Goal: Check status: Check status

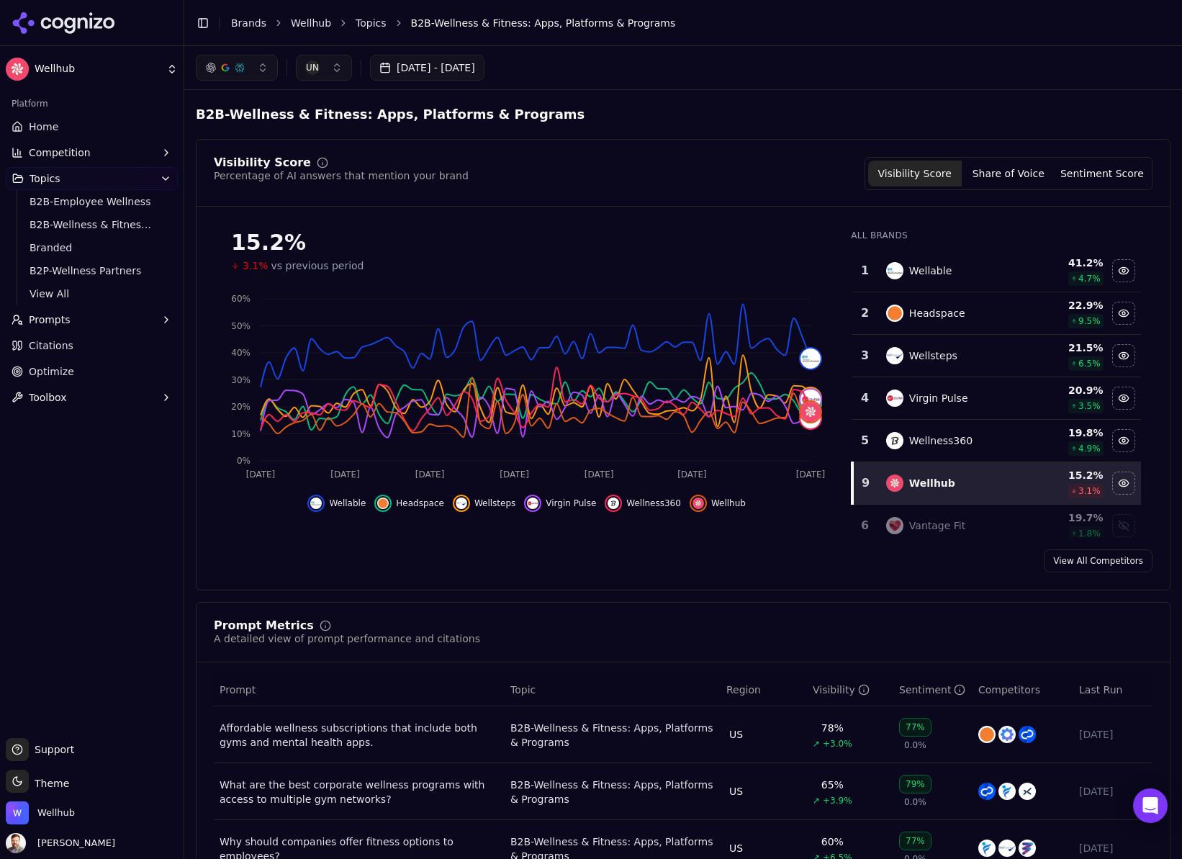
click at [466, 71] on button "[DATE] - [DATE]" at bounding box center [427, 68] width 114 height 26
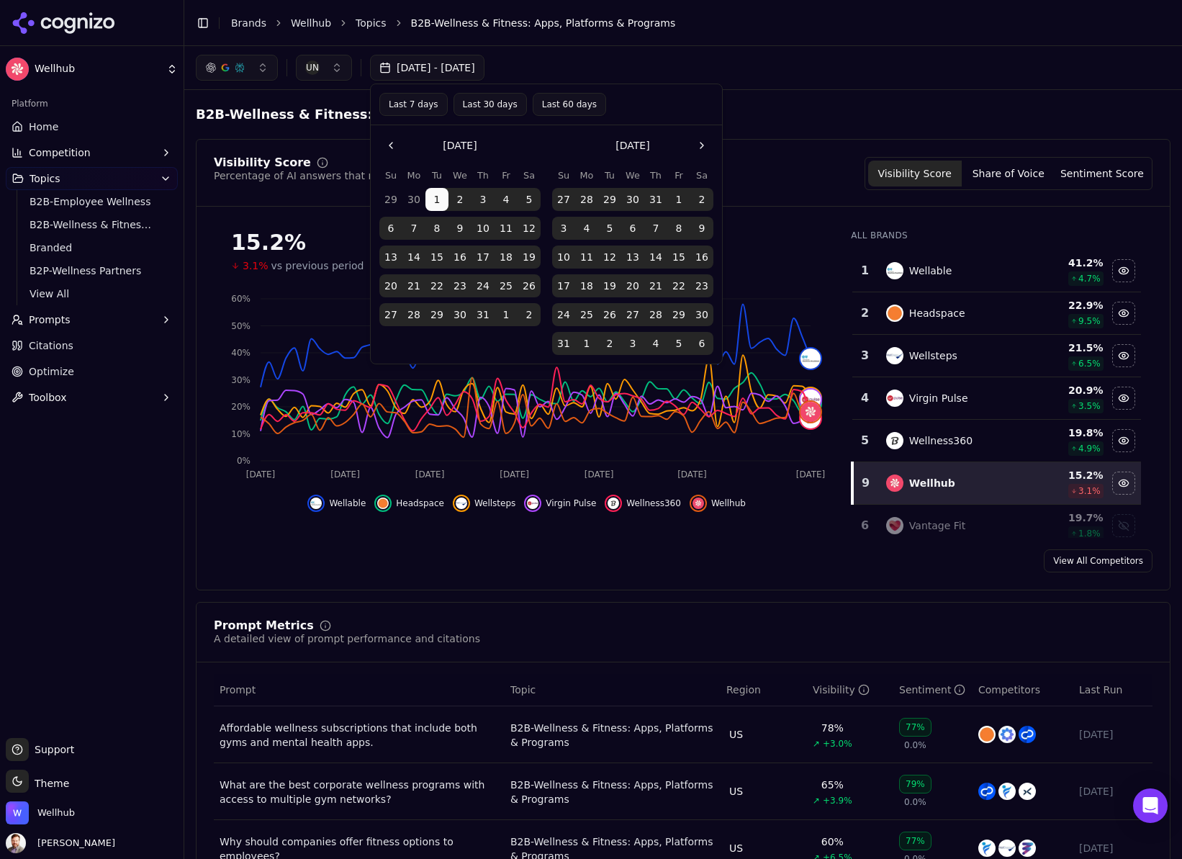
click at [704, 146] on button "Go to the Next Month" at bounding box center [701, 145] width 23 height 23
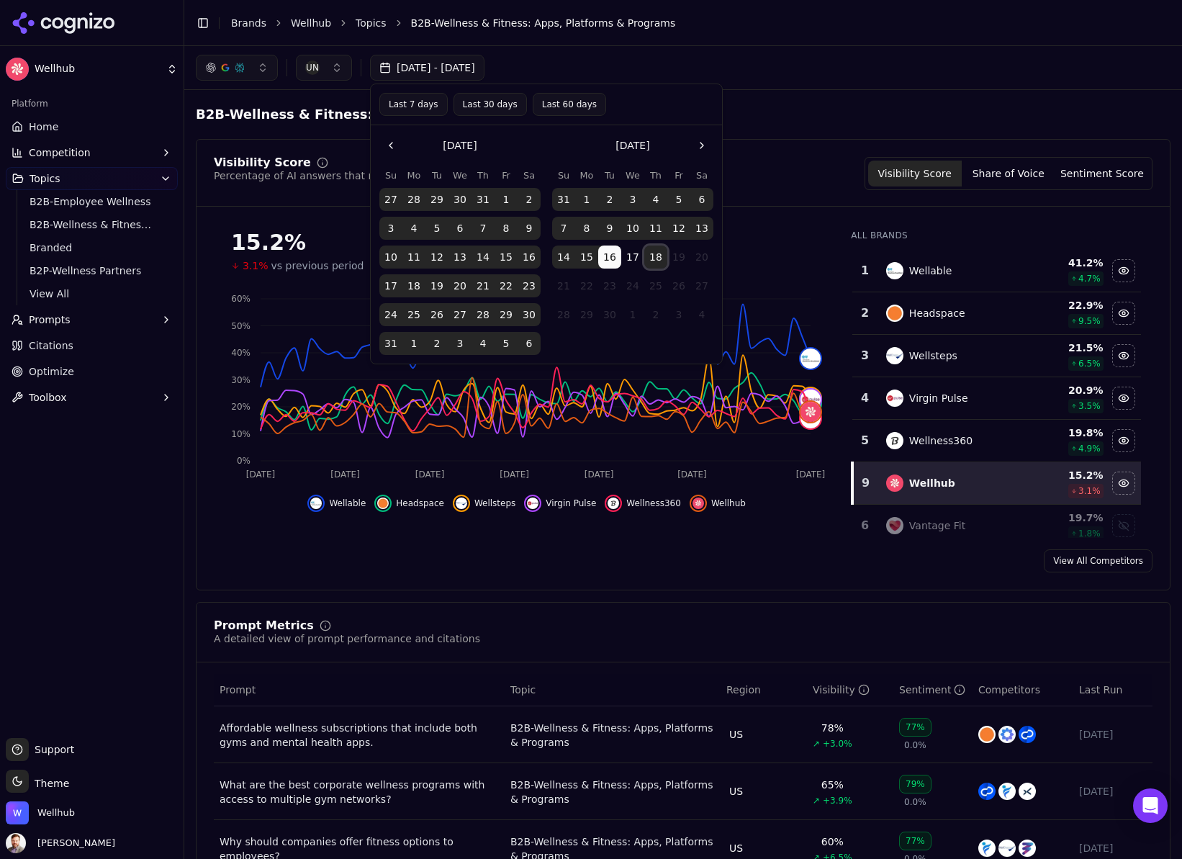
click at [656, 255] on button "18" at bounding box center [655, 256] width 23 height 23
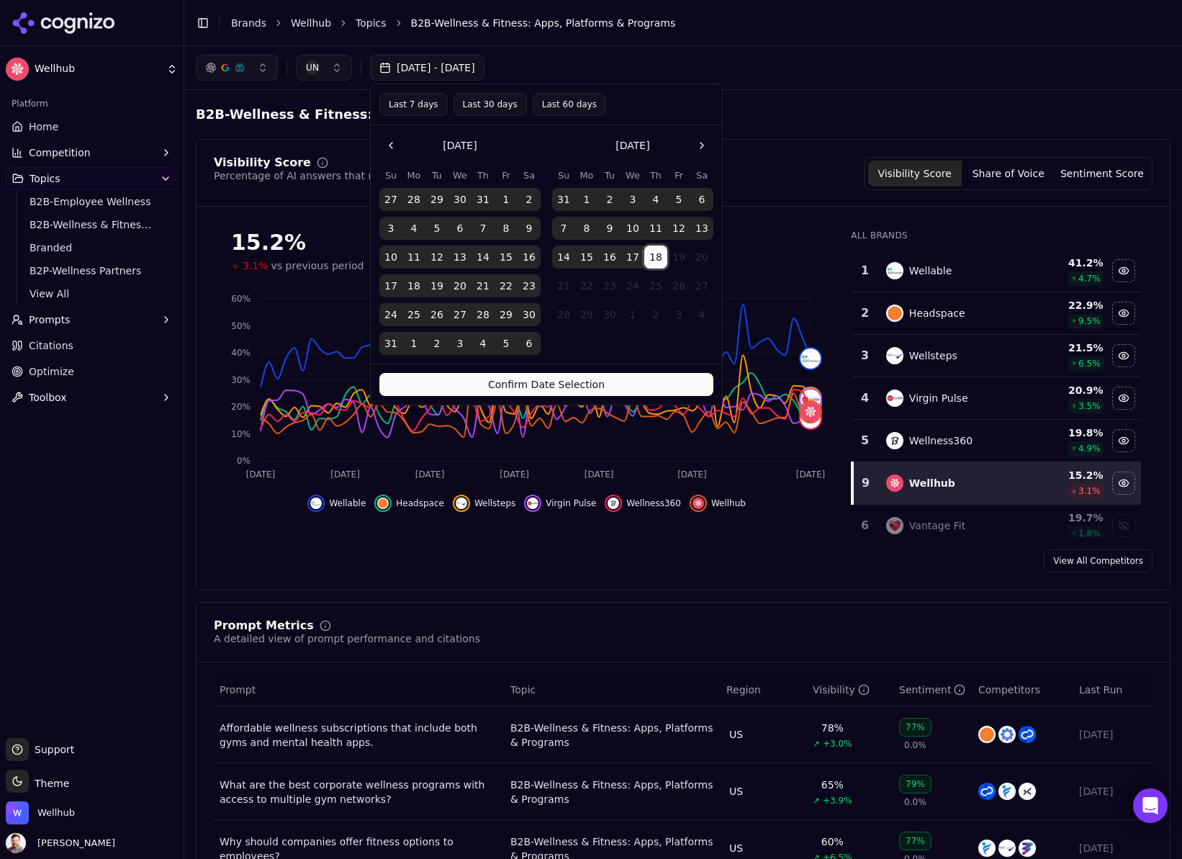
click at [553, 386] on button "Confirm Date Selection" at bounding box center [546, 384] width 334 height 23
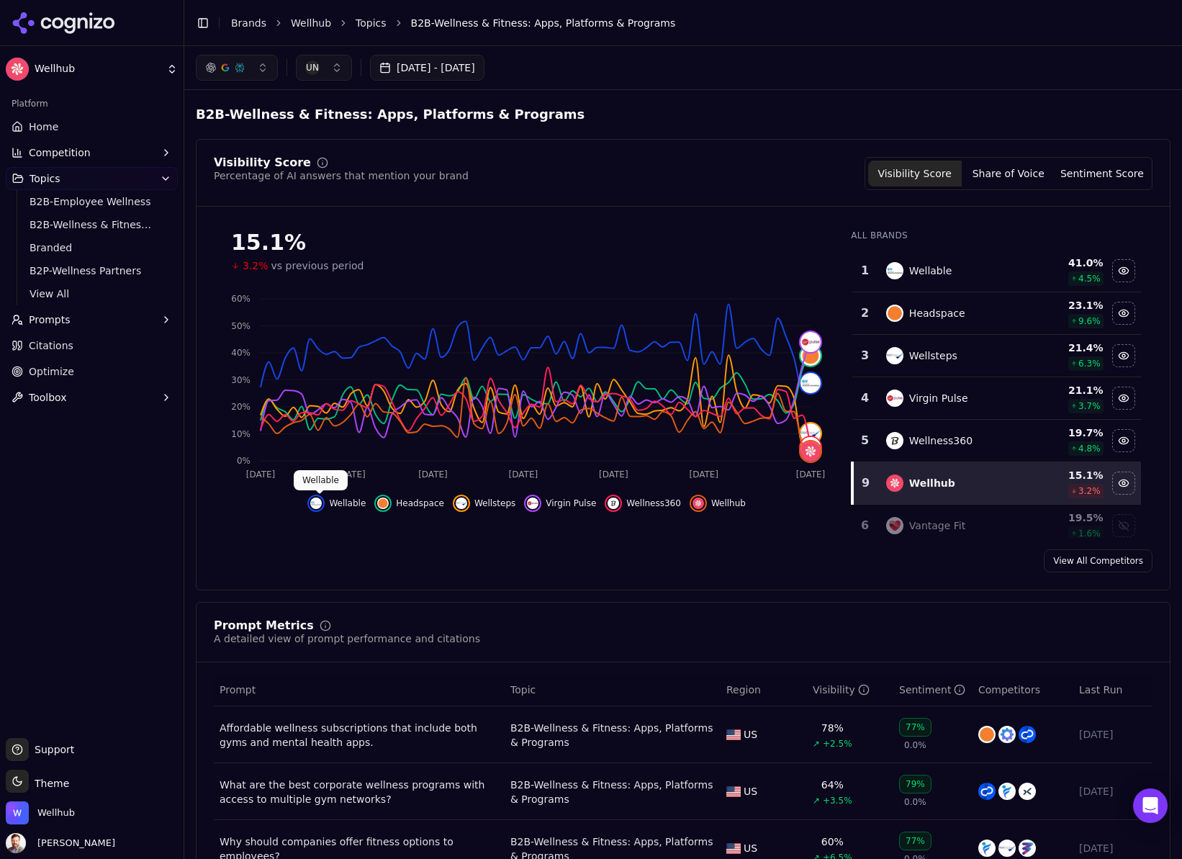
click at [322, 505] on img "Hide wellable data" at bounding box center [316, 503] width 12 height 12
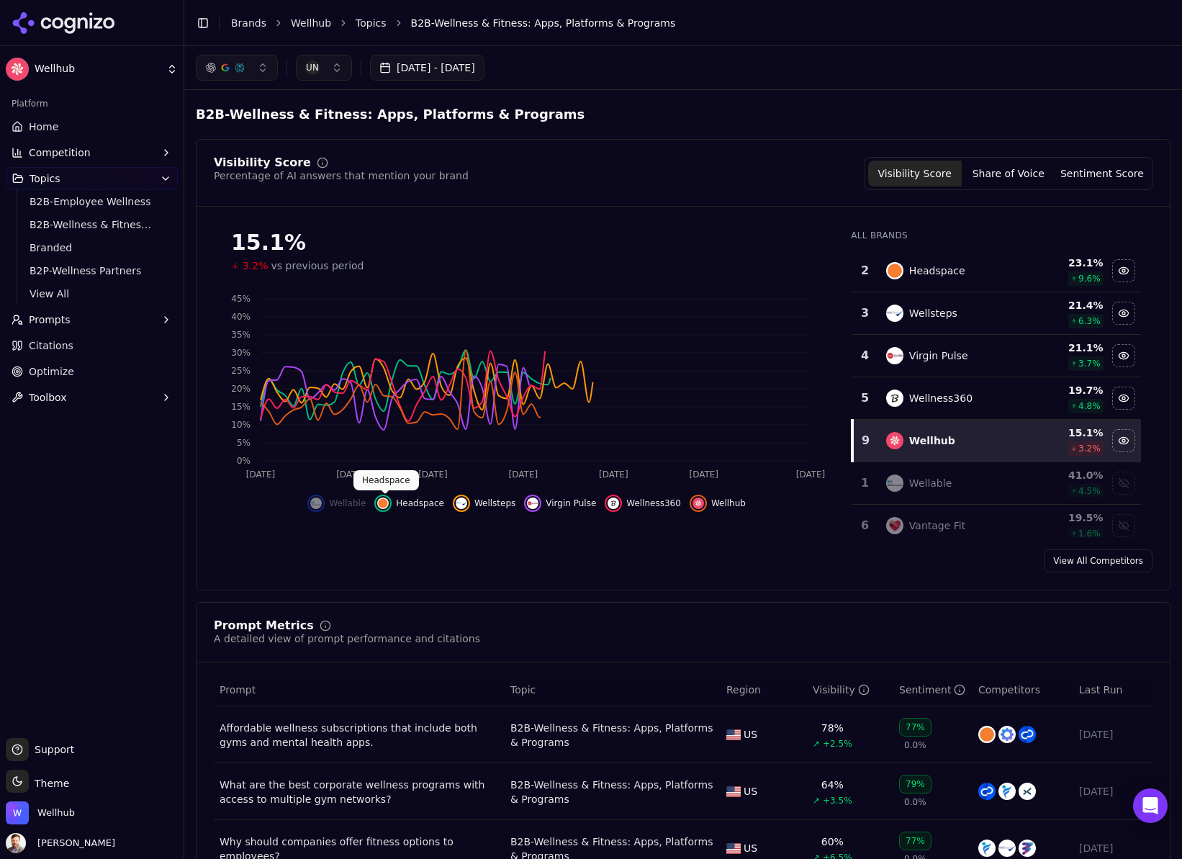
click at [385, 500] on img "Hide headspace data" at bounding box center [383, 503] width 12 height 12
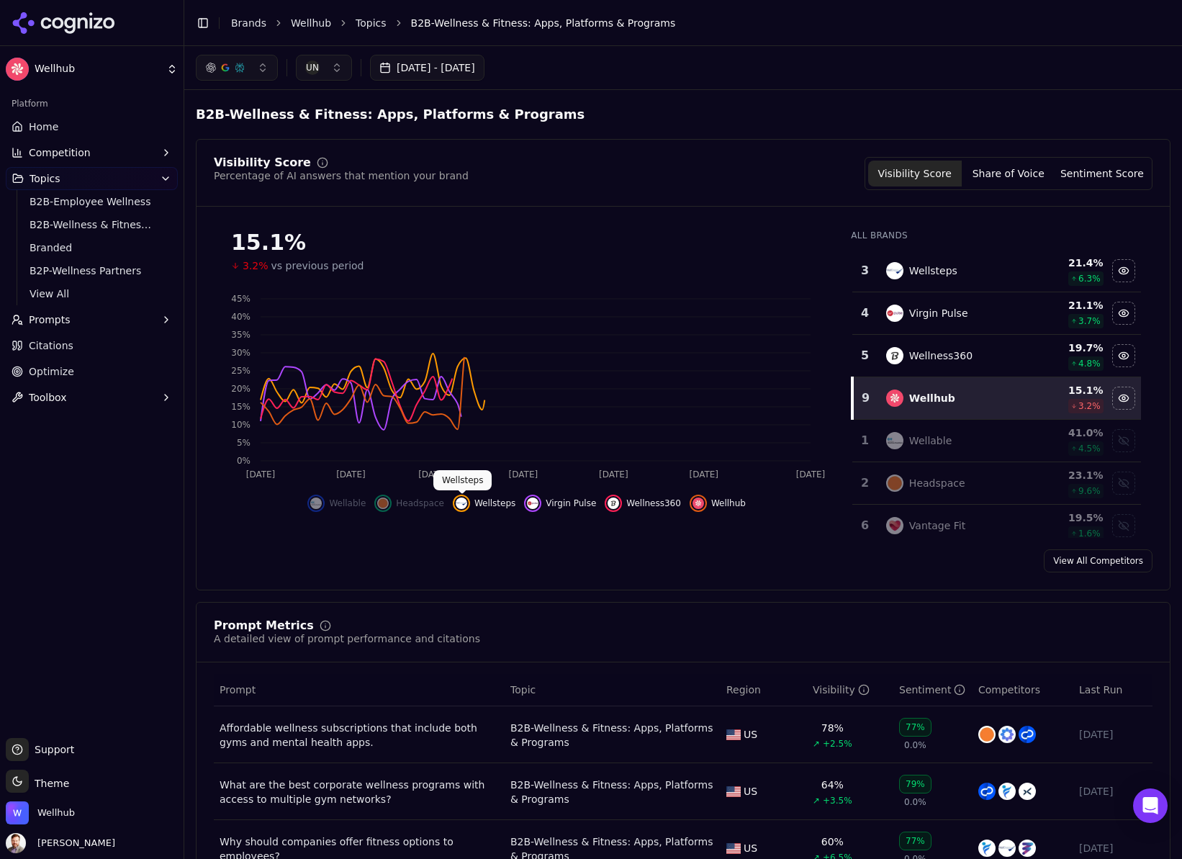
click at [464, 503] on img "Hide wellsteps data" at bounding box center [462, 503] width 12 height 12
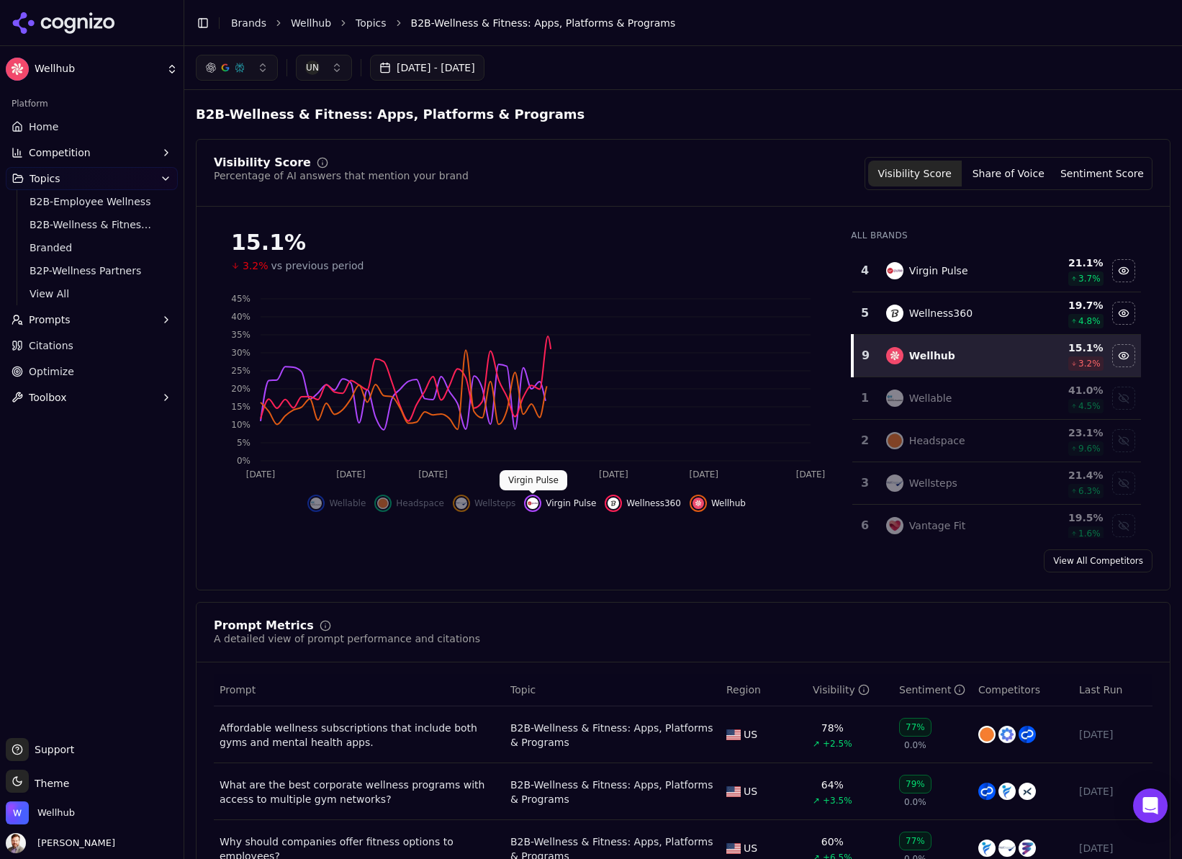
click at [530, 502] on img "Hide virgin pulse data" at bounding box center [533, 503] width 12 height 12
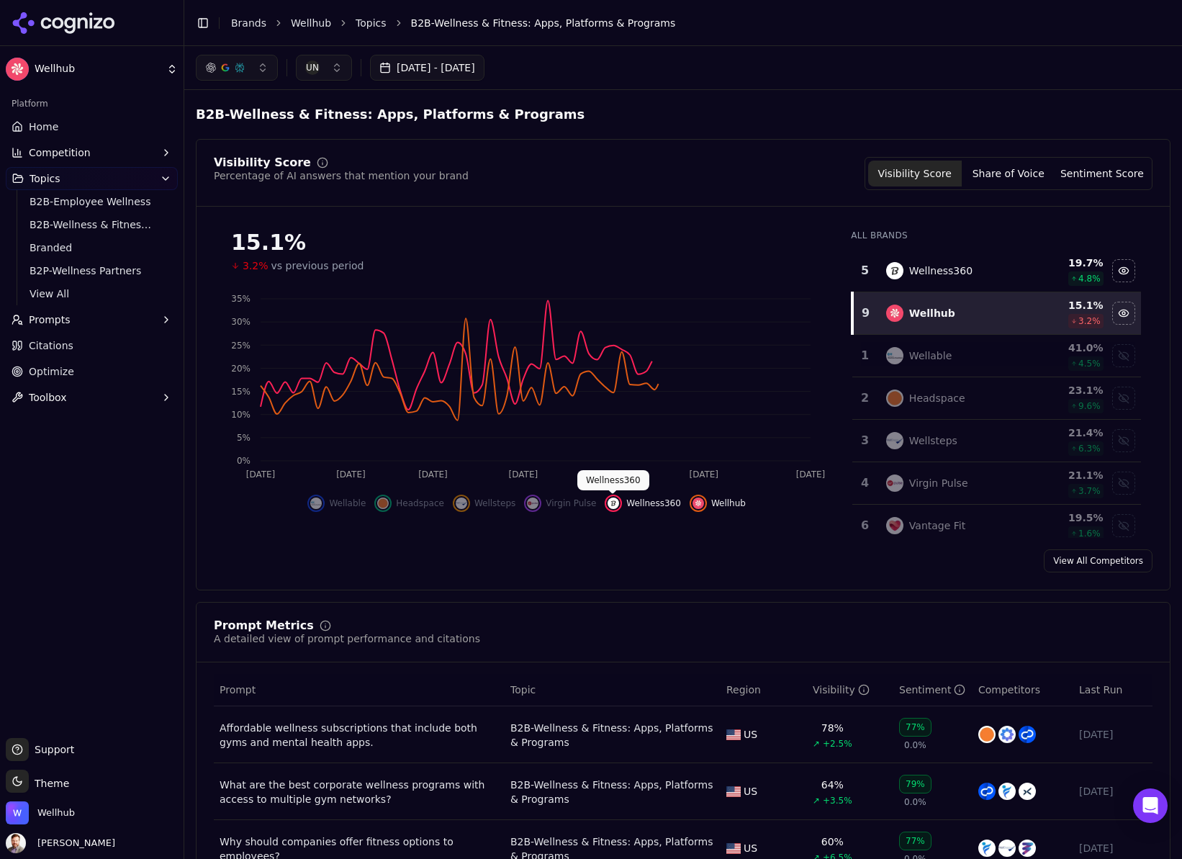
click at [607, 503] on img "Hide wellness360 data" at bounding box center [613, 503] width 12 height 12
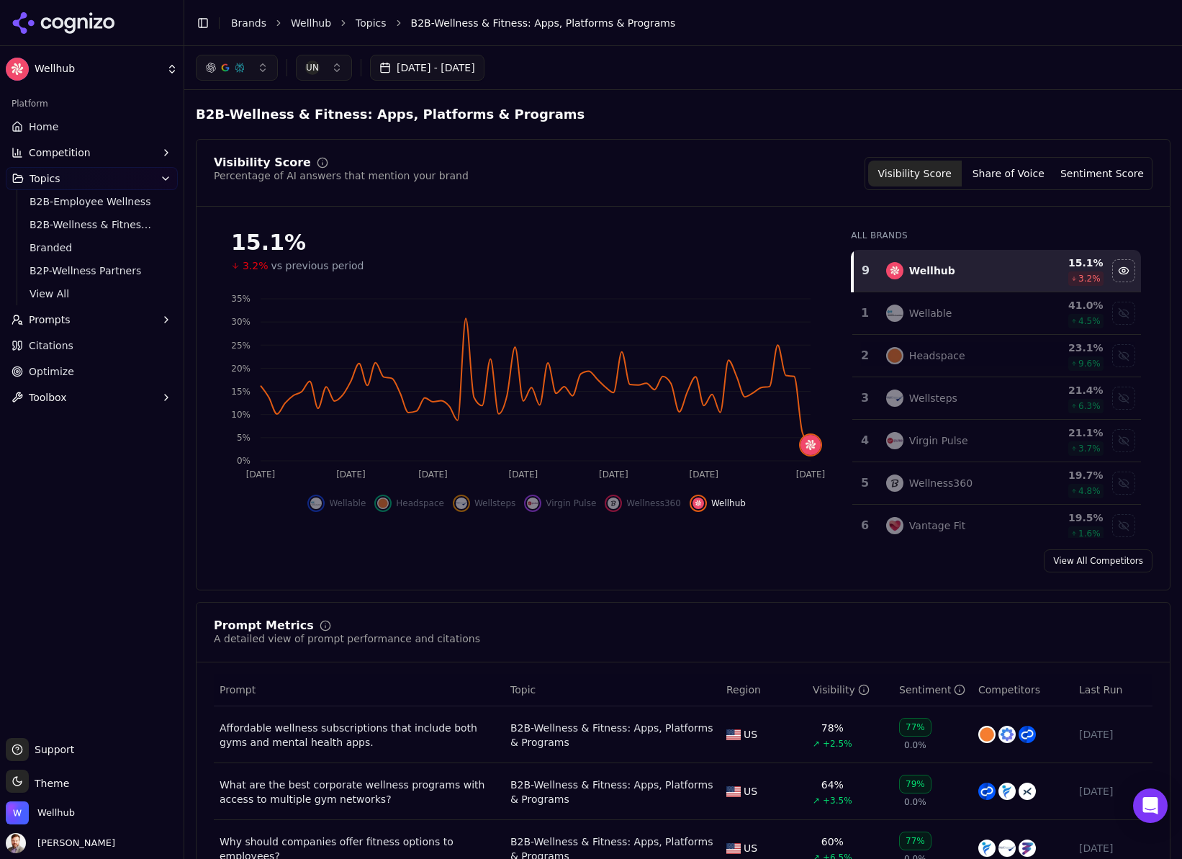
click at [346, 70] on button "UN" at bounding box center [324, 68] width 56 height 26
click at [360, 126] on span "[GEOGRAPHIC_DATA]" at bounding box center [375, 124] width 106 height 14
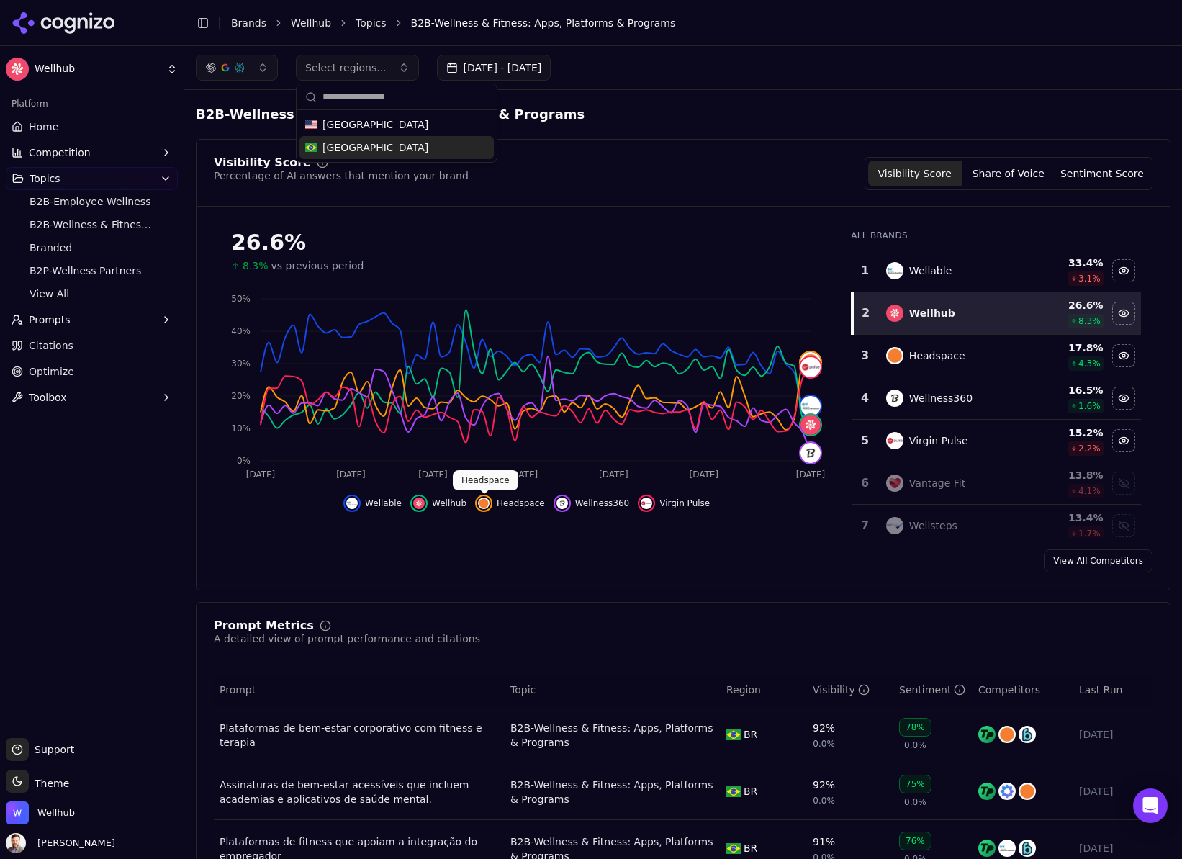
click at [479, 499] on img "Hide headspace data" at bounding box center [484, 503] width 12 height 12
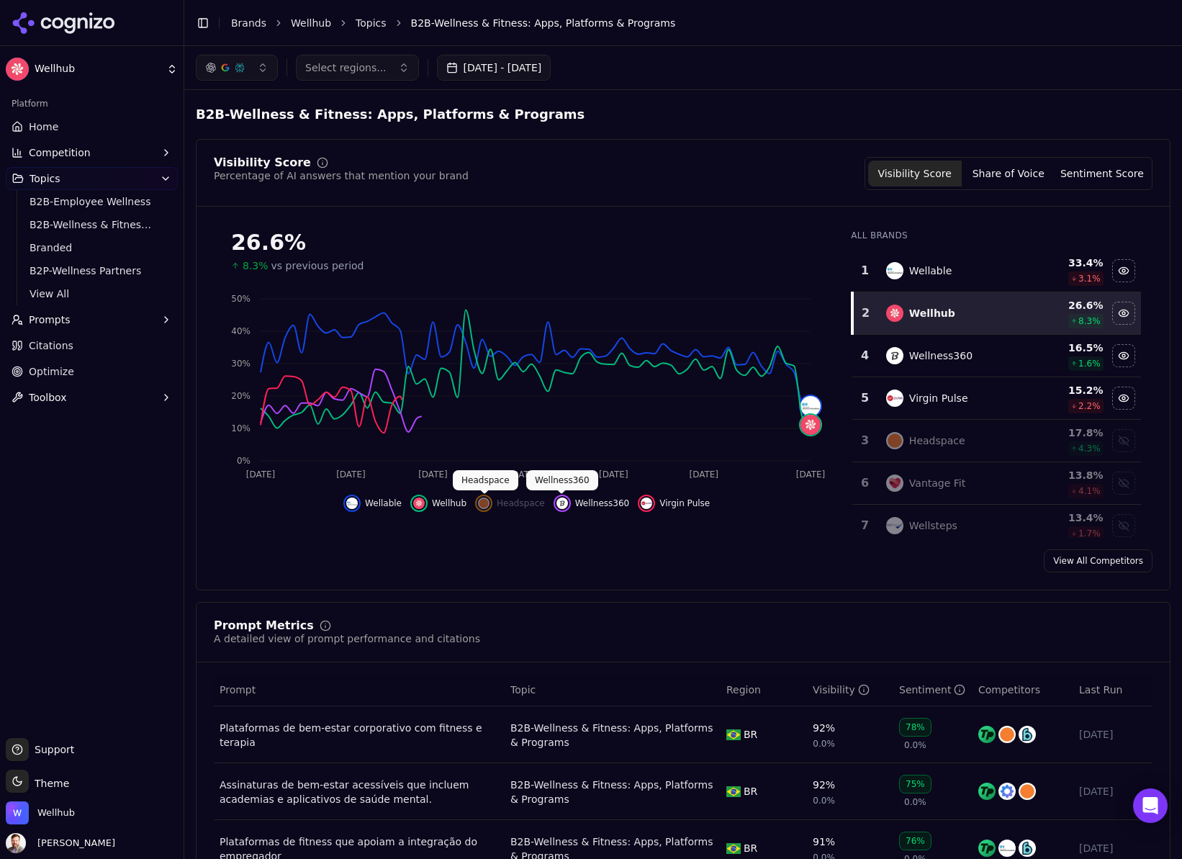
click at [564, 500] on img "Hide wellness360 data" at bounding box center [562, 503] width 12 height 12
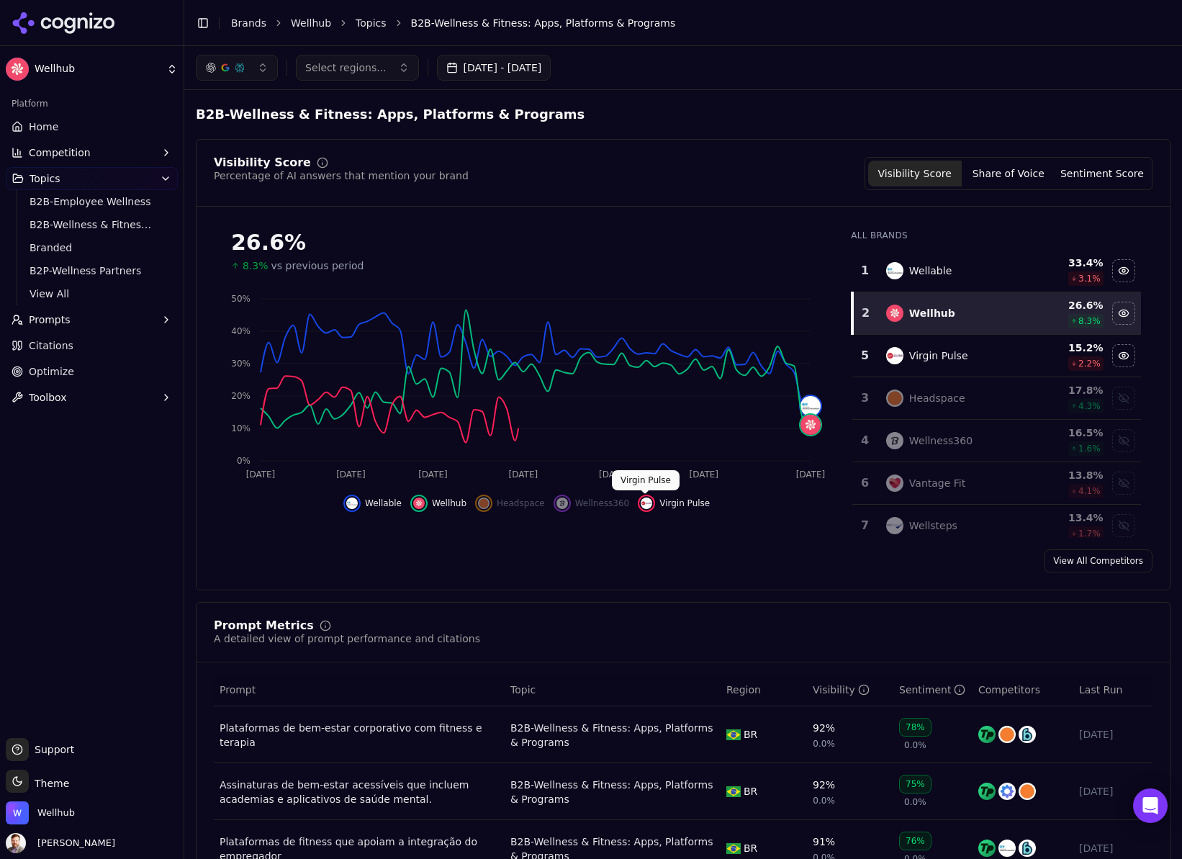
drag, startPoint x: 645, startPoint y: 505, endPoint x: 574, endPoint y: 515, distance: 71.2
click at [644, 505] on img "Hide virgin pulse data" at bounding box center [647, 503] width 12 height 12
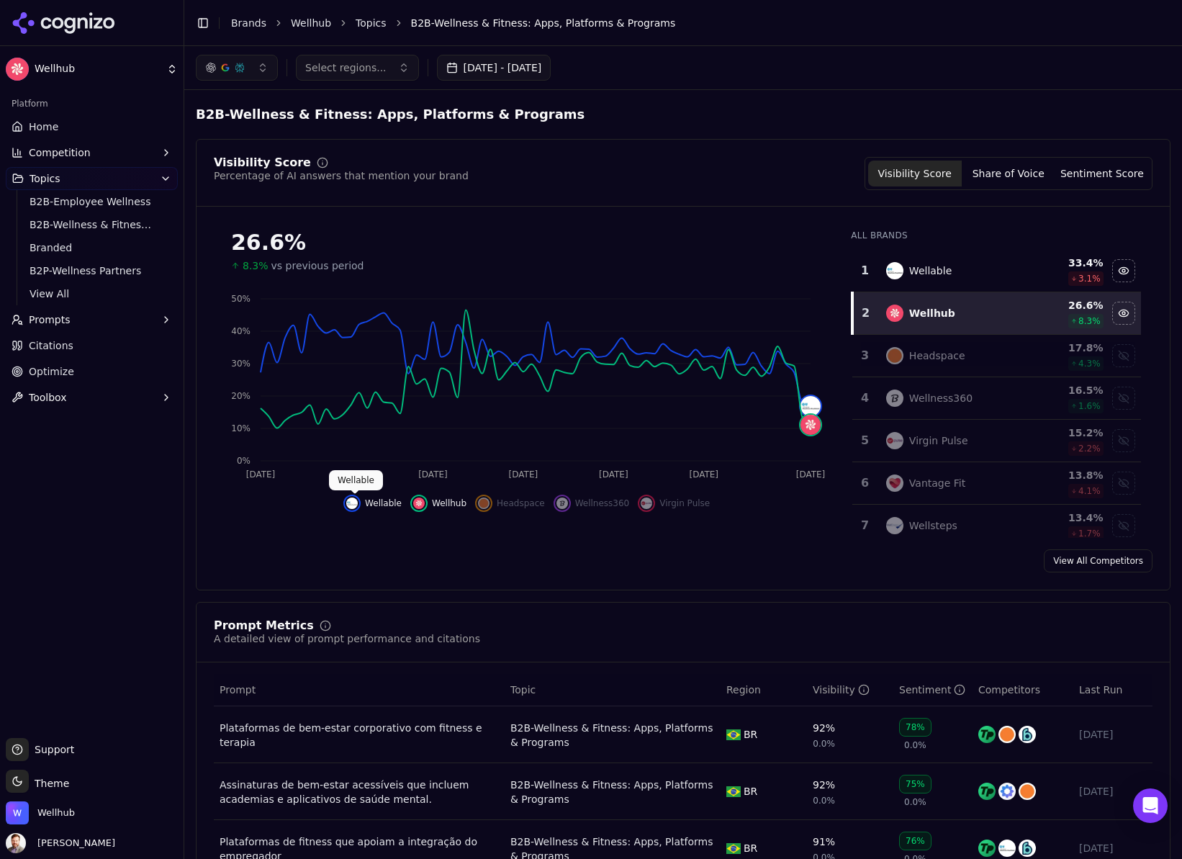
click at [356, 500] on img "Hide wellable data" at bounding box center [352, 503] width 12 height 12
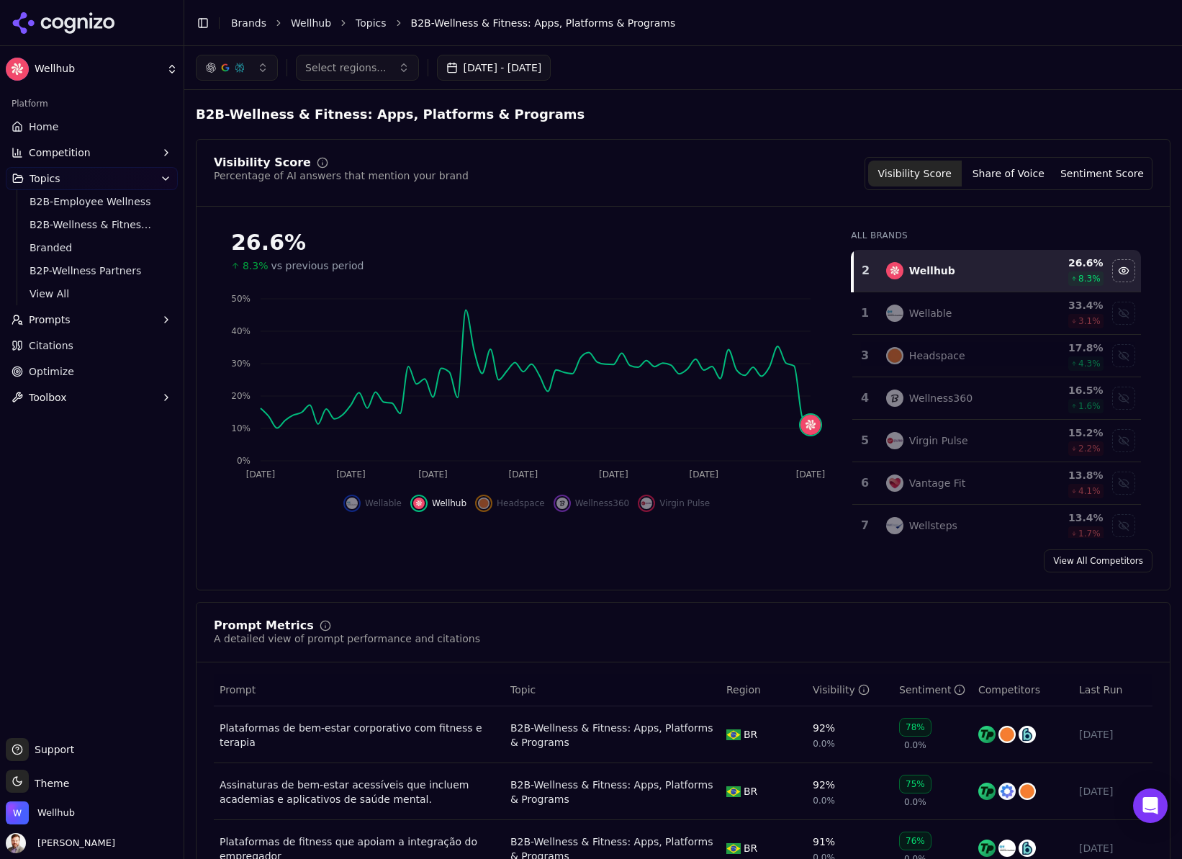
click at [386, 65] on button "Select regions..." at bounding box center [357, 68] width 123 height 26
click at [433, 126] on div "[GEOGRAPHIC_DATA]" at bounding box center [396, 124] width 194 height 23
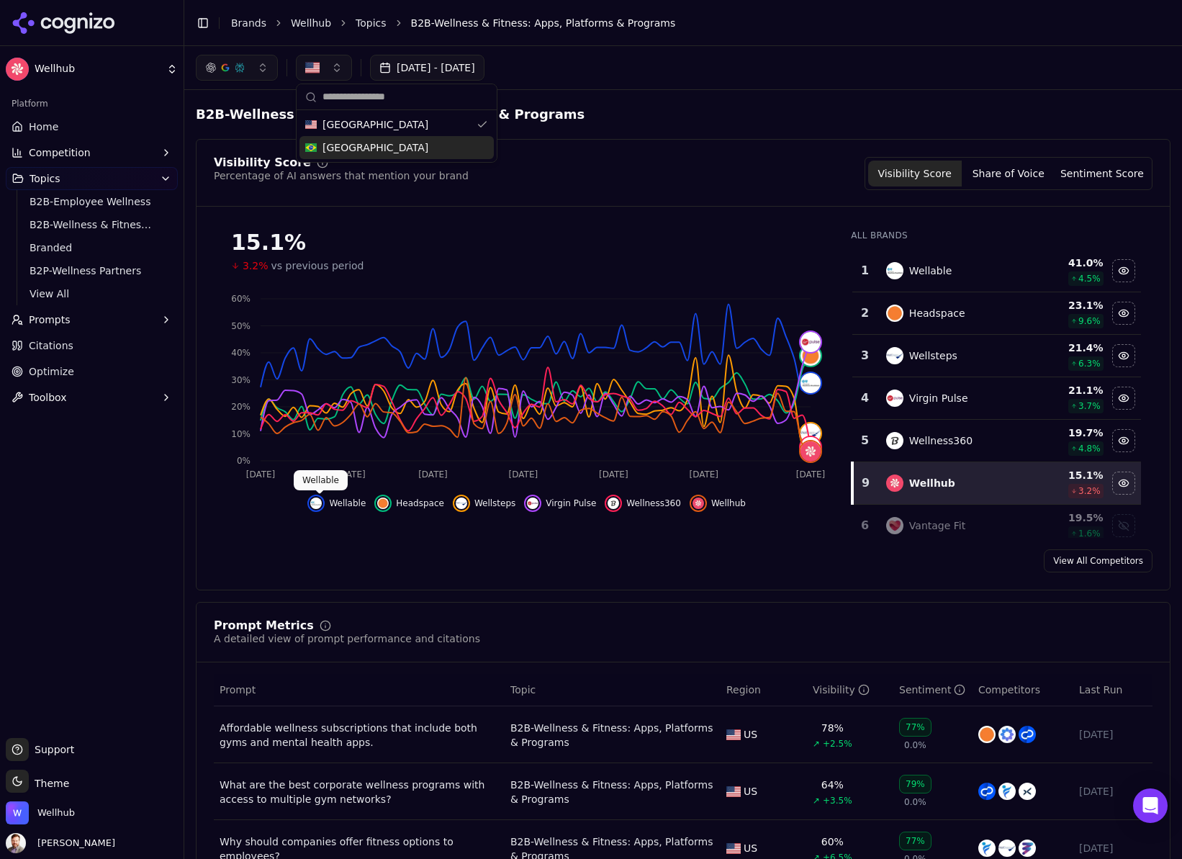
click at [322, 499] on img "Hide wellable data" at bounding box center [316, 503] width 12 height 12
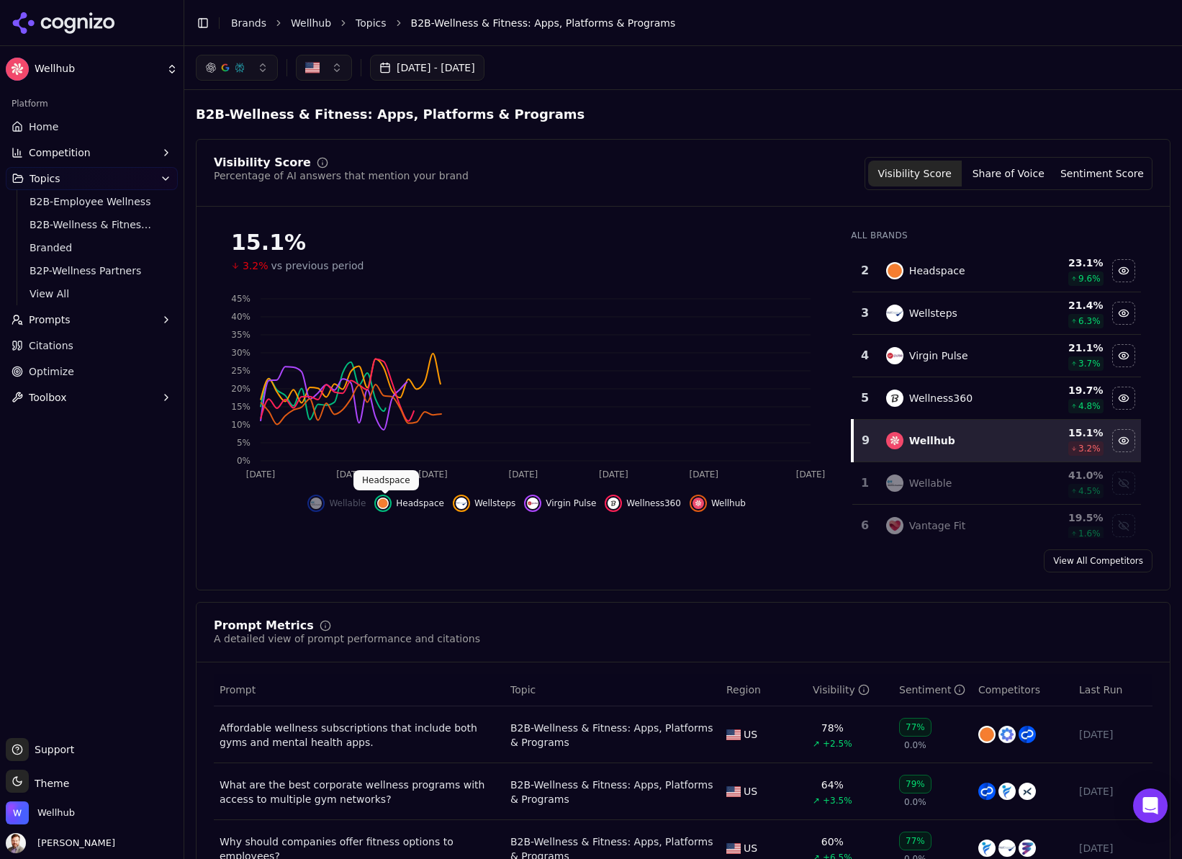
click at [391, 502] on div "Hide headspace data" at bounding box center [382, 502] width 17 height 17
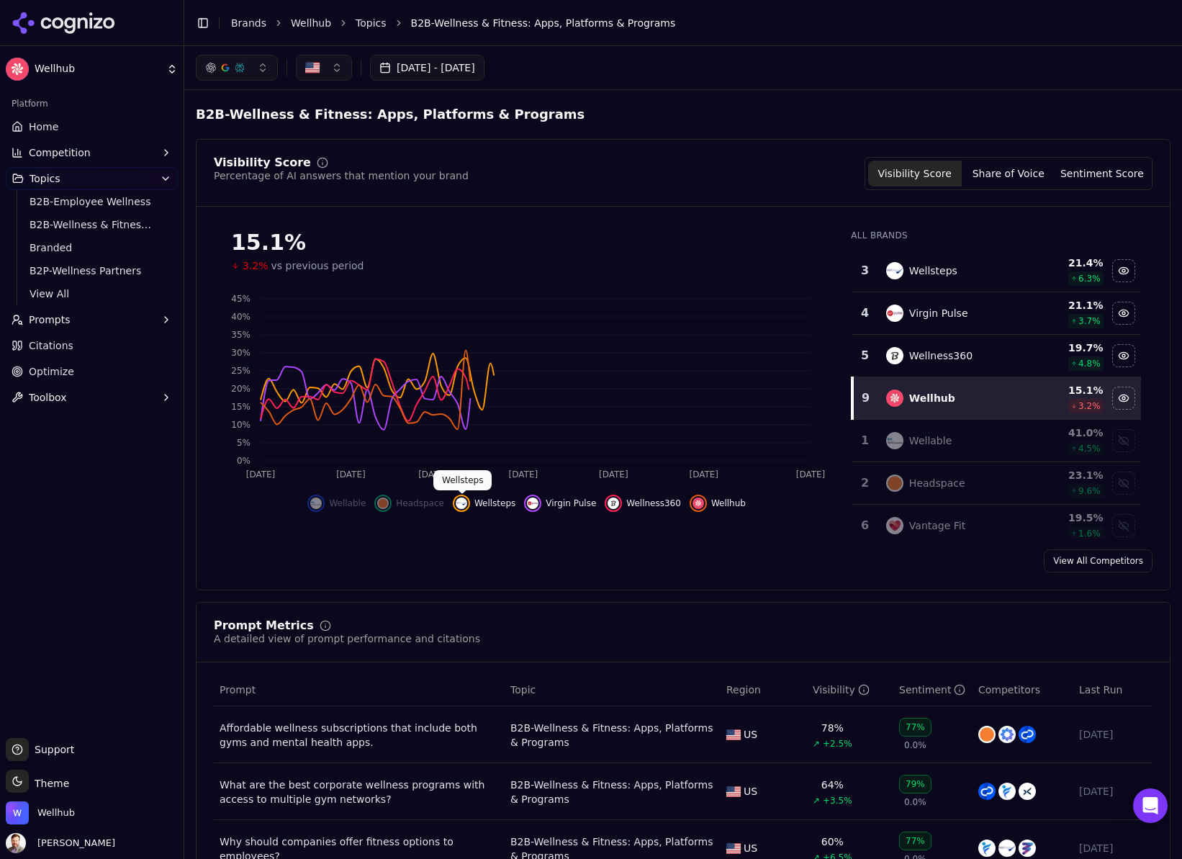
click at [461, 501] on img "Hide wellsteps data" at bounding box center [462, 503] width 12 height 12
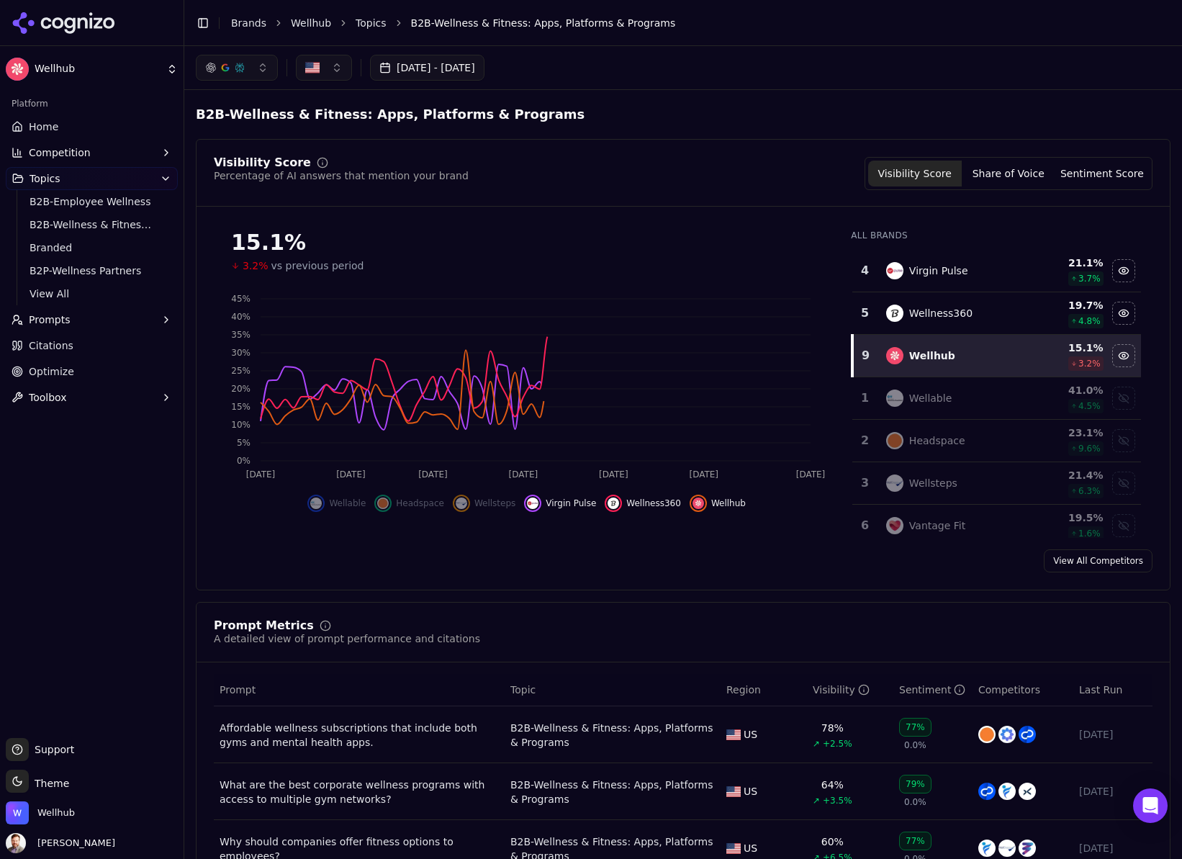
click at [538, 500] on div "Hide virgin pulse data" at bounding box center [532, 502] width 17 height 17
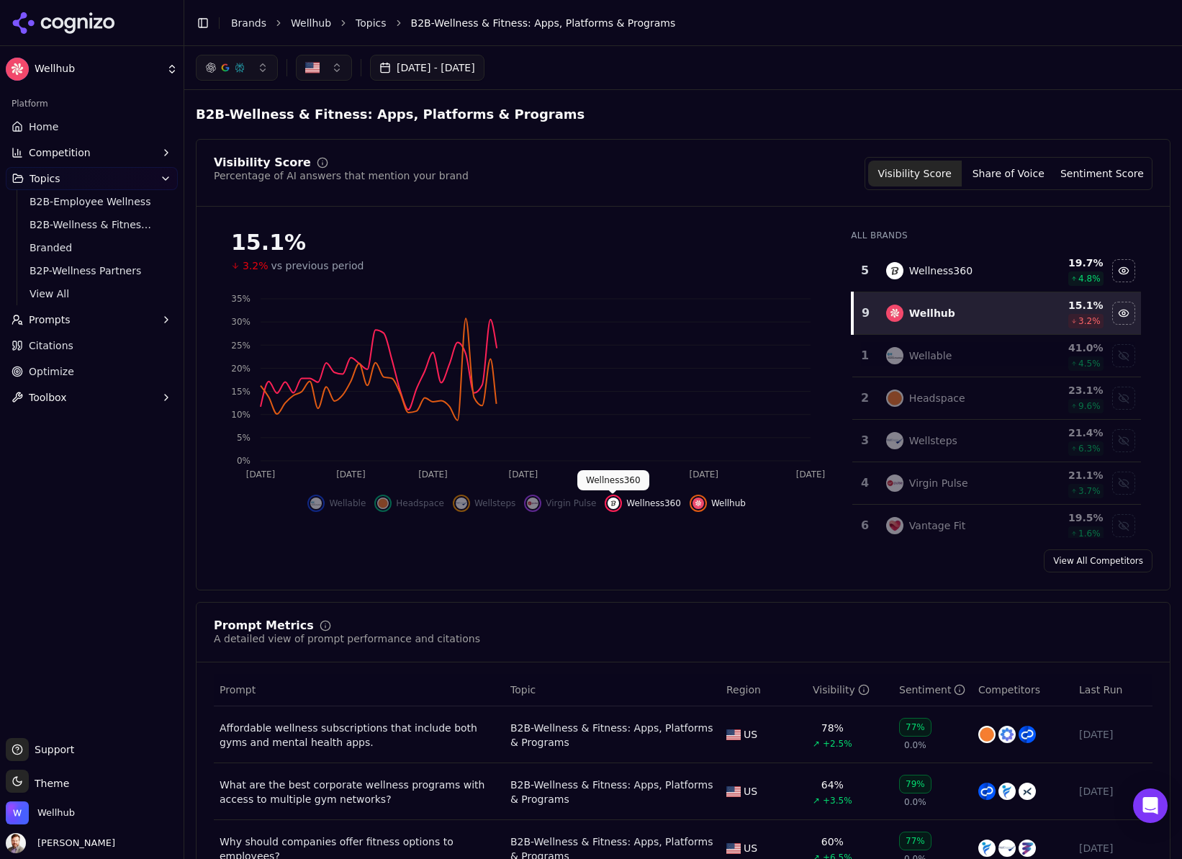
click at [619, 498] on div "Hide wellness360 data" at bounding box center [613, 502] width 17 height 17
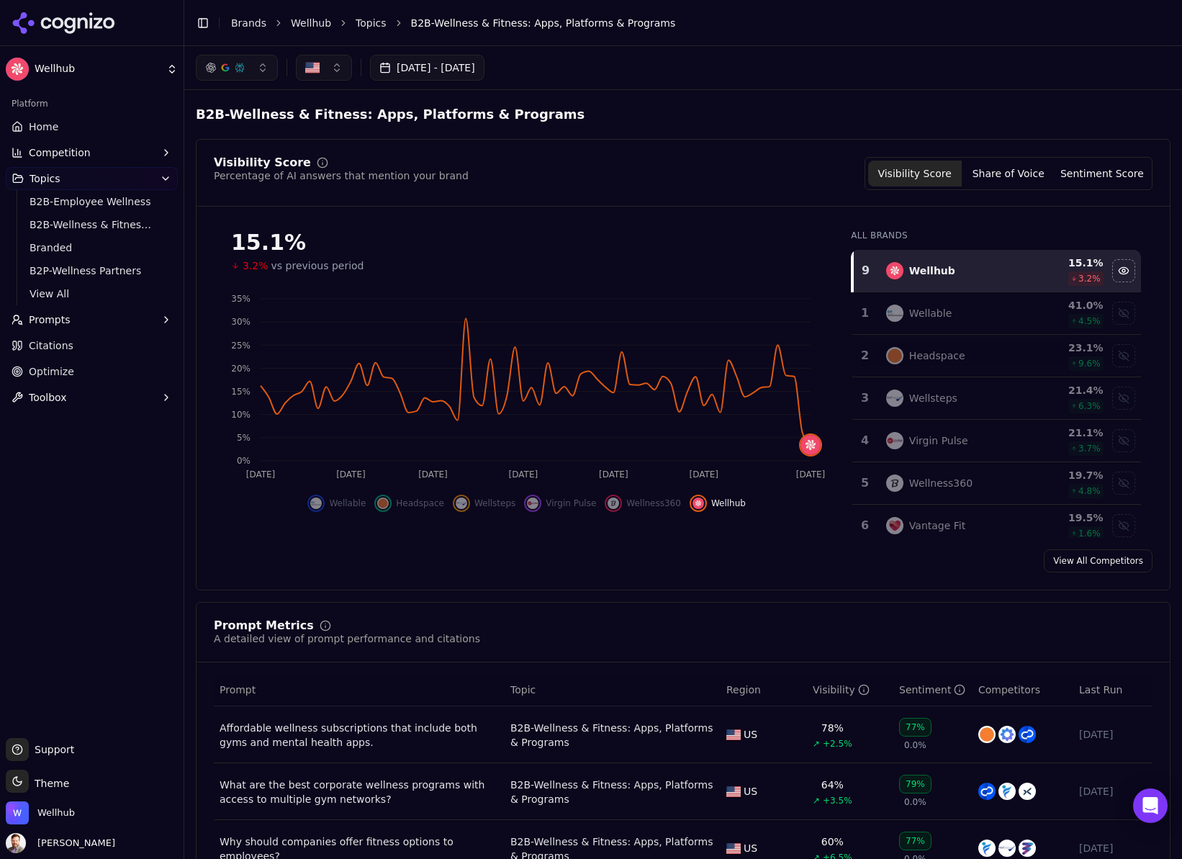
click at [336, 67] on button "button" at bounding box center [324, 68] width 56 height 26
click at [340, 144] on span "[GEOGRAPHIC_DATA]" at bounding box center [375, 147] width 106 height 14
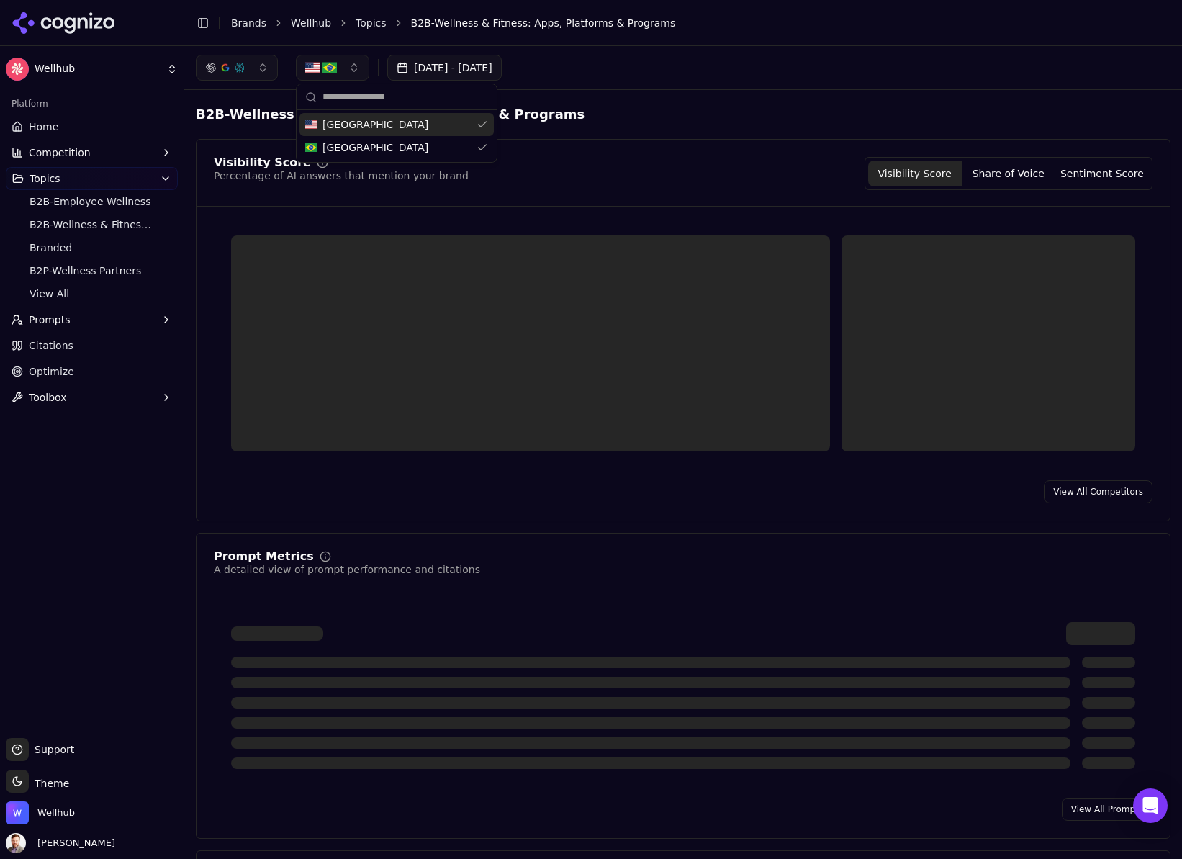
click at [340, 62] on button "button" at bounding box center [332, 68] width 73 height 26
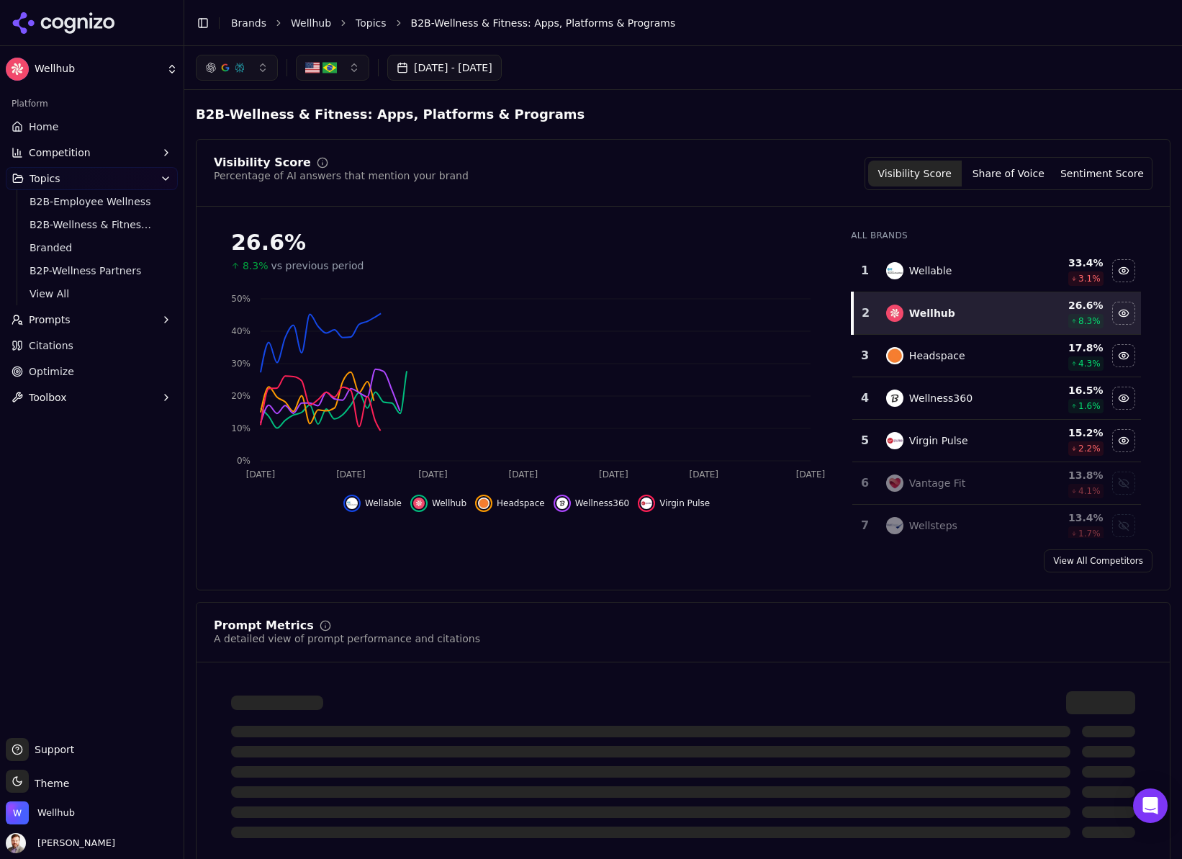
click at [353, 70] on button "button" at bounding box center [332, 68] width 73 height 26
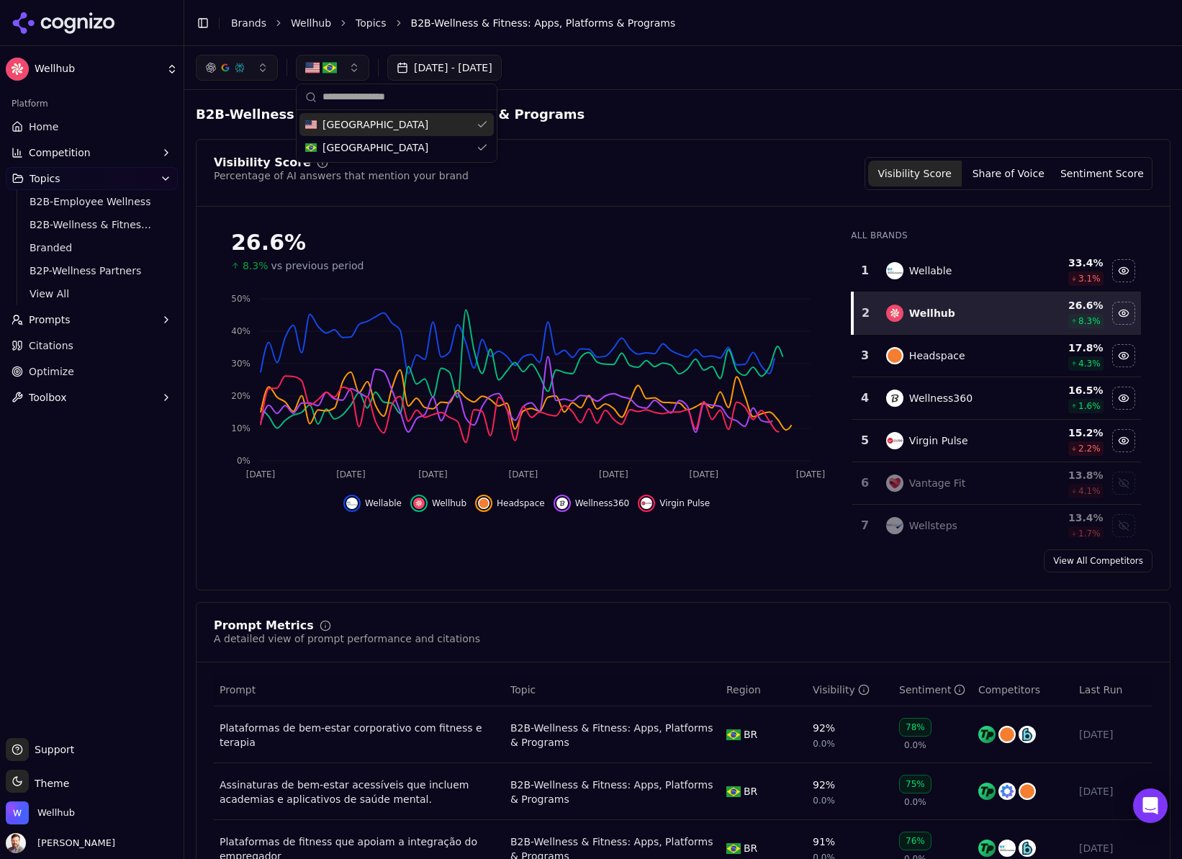
click at [476, 122] on div "[GEOGRAPHIC_DATA]" at bounding box center [396, 124] width 194 height 23
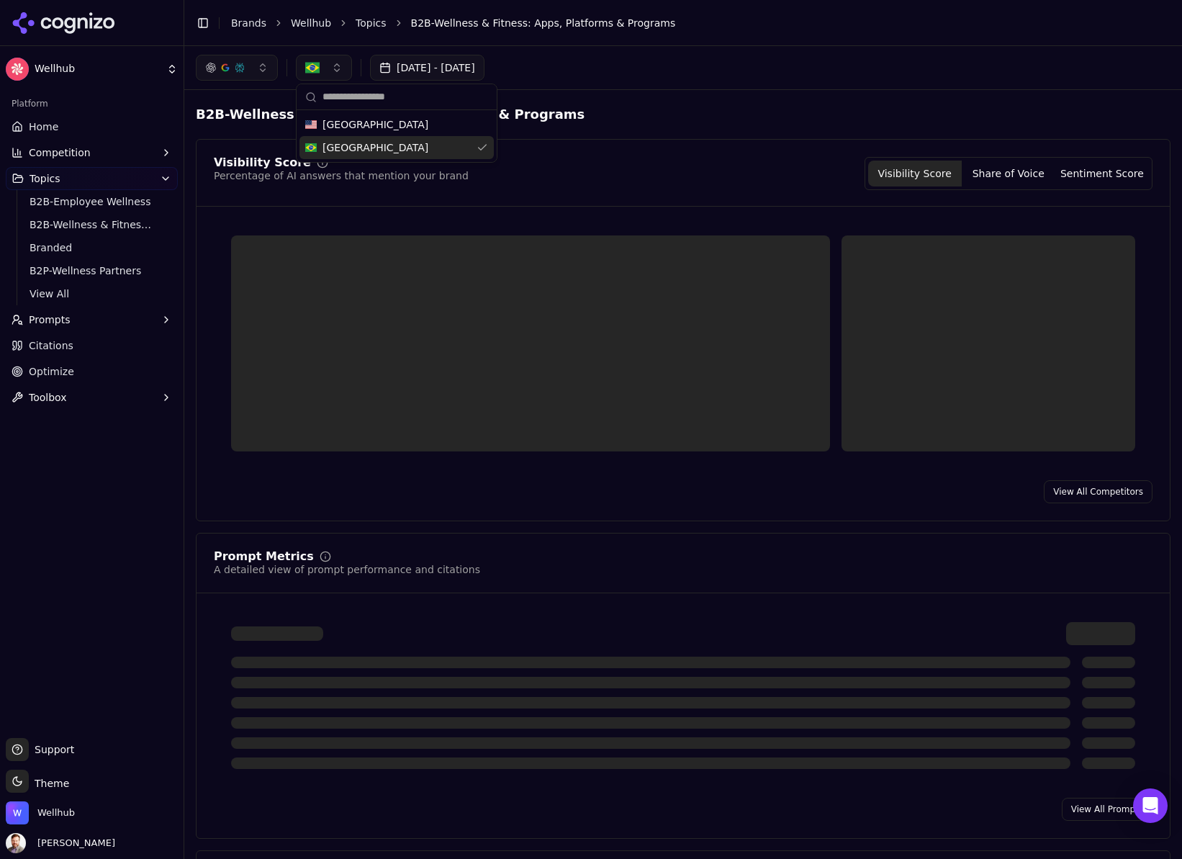
drag, startPoint x: 542, startPoint y: 171, endPoint x: 515, endPoint y: 164, distance: 27.4
click at [538, 170] on div "Visibility Score Percentage of AI answers that mention your brand Visibility Sc…" at bounding box center [683, 173] width 939 height 33
click at [339, 499] on div "View All Competitors" at bounding box center [682, 491] width 973 height 23
